Goal: Check status: Check status

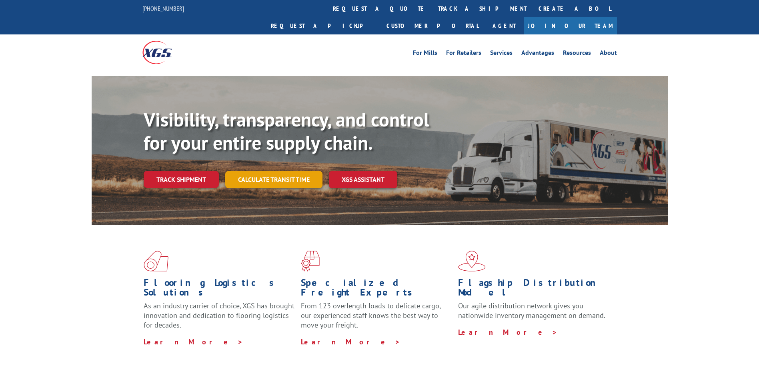
click at [258, 171] on link "Calculate transit time" at bounding box center [273, 179] width 97 height 17
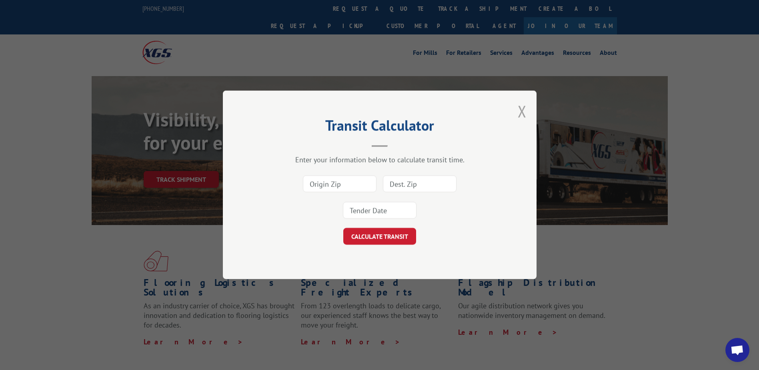
click at [524, 109] on button "Close modal" at bounding box center [522, 110] width 9 height 21
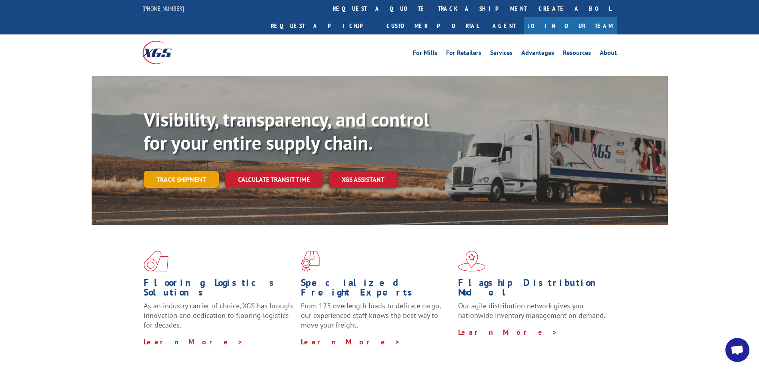
click at [186, 171] on link "Track shipment" at bounding box center [181, 179] width 75 height 17
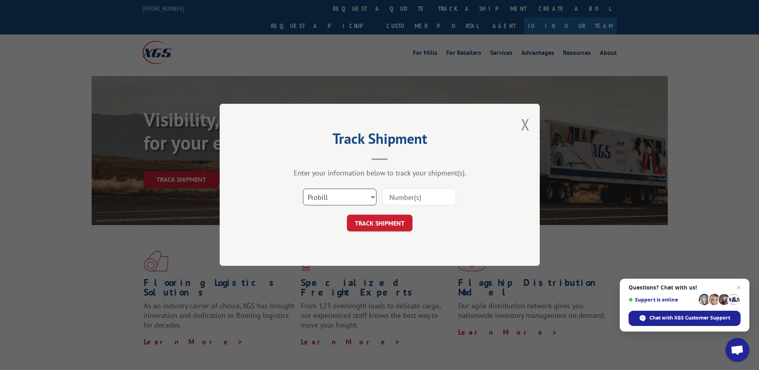
click at [331, 191] on select "Select category... Probill BOL PO" at bounding box center [340, 197] width 74 height 17
select select "bol"
click at [303, 189] on select "Select category... Probill BOL PO" at bounding box center [340, 197] width 74 height 17
drag, startPoint x: 415, startPoint y: 191, endPoint x: 383, endPoint y: 196, distance: 32.0
click at [415, 191] on input at bounding box center [419, 197] width 74 height 17
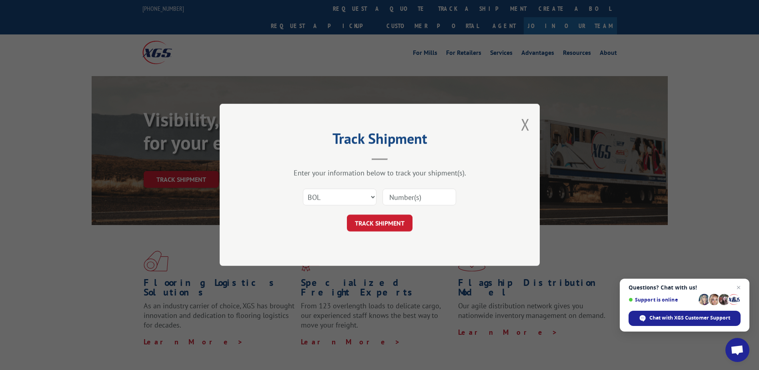
drag, startPoint x: 409, startPoint y: 202, endPoint x: 406, endPoint y: 192, distance: 10.5
click at [410, 202] on input at bounding box center [419, 197] width 74 height 17
type input "2850655"
click at [388, 226] on button "TRACK SHIPMENT" at bounding box center [380, 223] width 66 height 17
